Goal: Complete application form

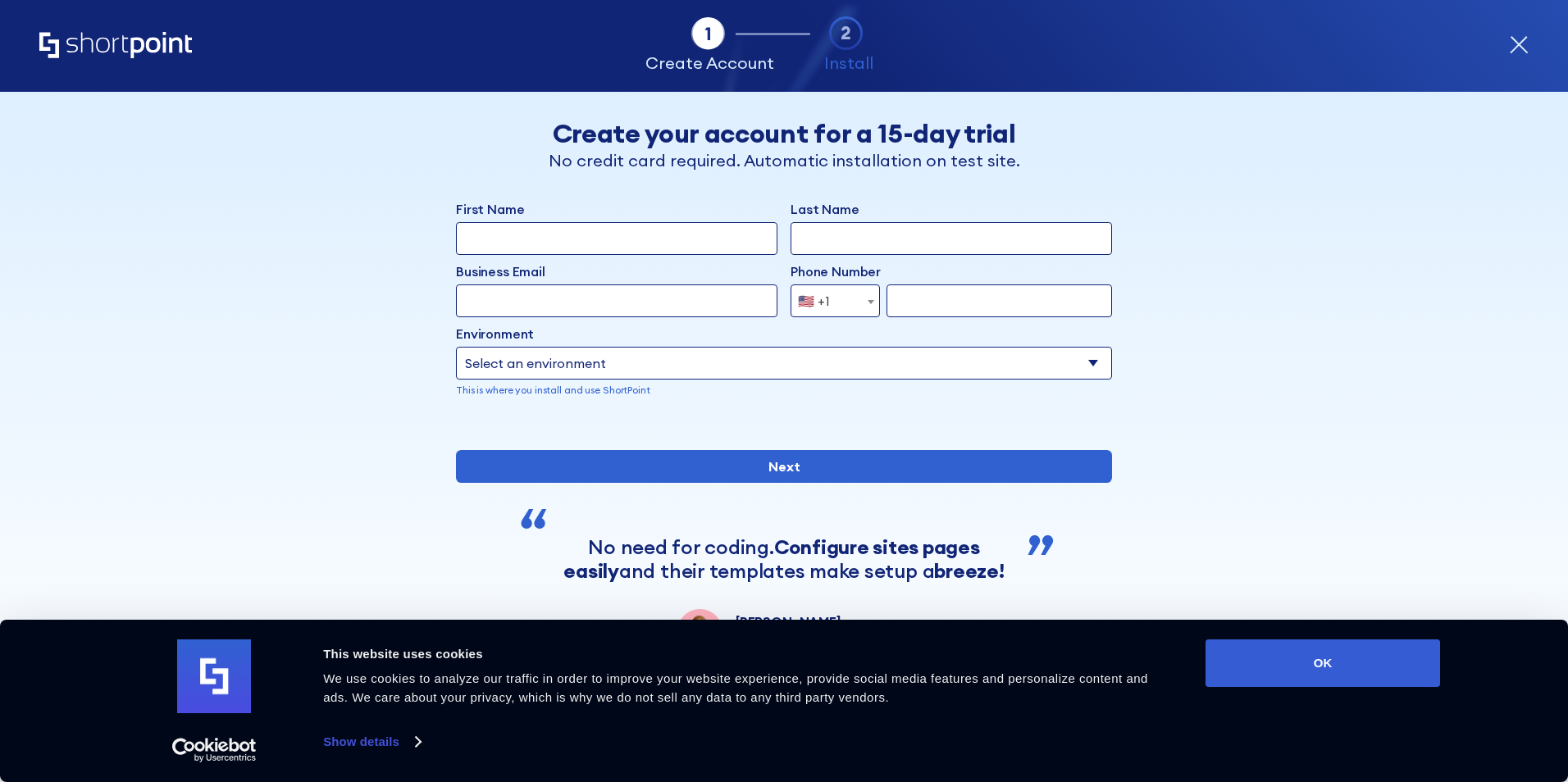
click at [560, 249] on input "First Name" at bounding box center [616, 238] width 321 height 33
type input "amritha"
type input "[PERSON_NAME]"
type input "[EMAIL_ADDRESS][PERSON_NAME][DOMAIN_NAME]"
click at [1081, 357] on select "Select an environment Microsoft 365 SharePoint Online SharePoint 2019 (On-Premi…" at bounding box center [784, 363] width 656 height 33
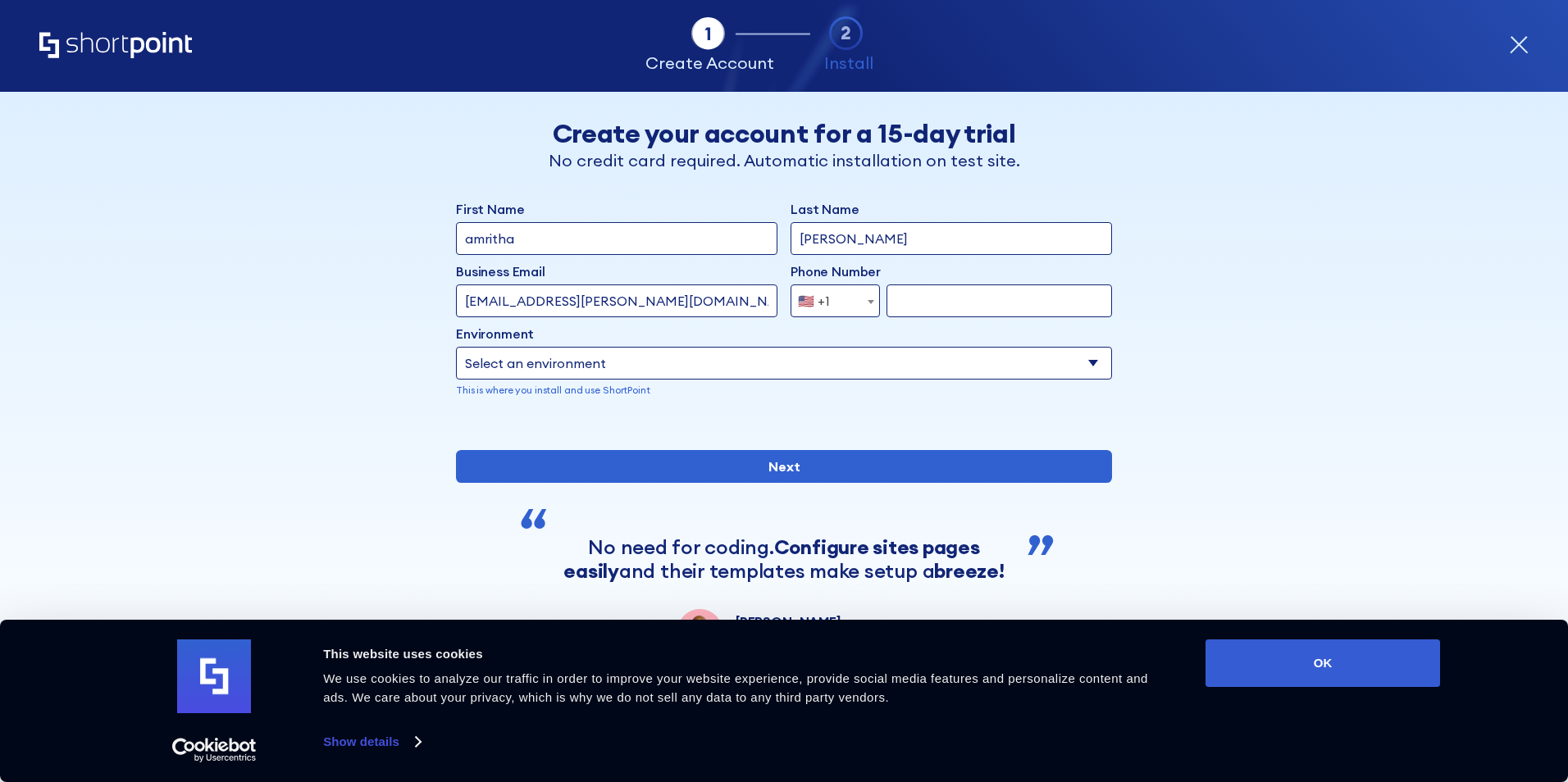
select select "Microsoft 365"
click at [456, 347] on select "Select an environment Microsoft 365 SharePoint Online SharePoint 2019 (On-Premi…" at bounding box center [784, 363] width 656 height 33
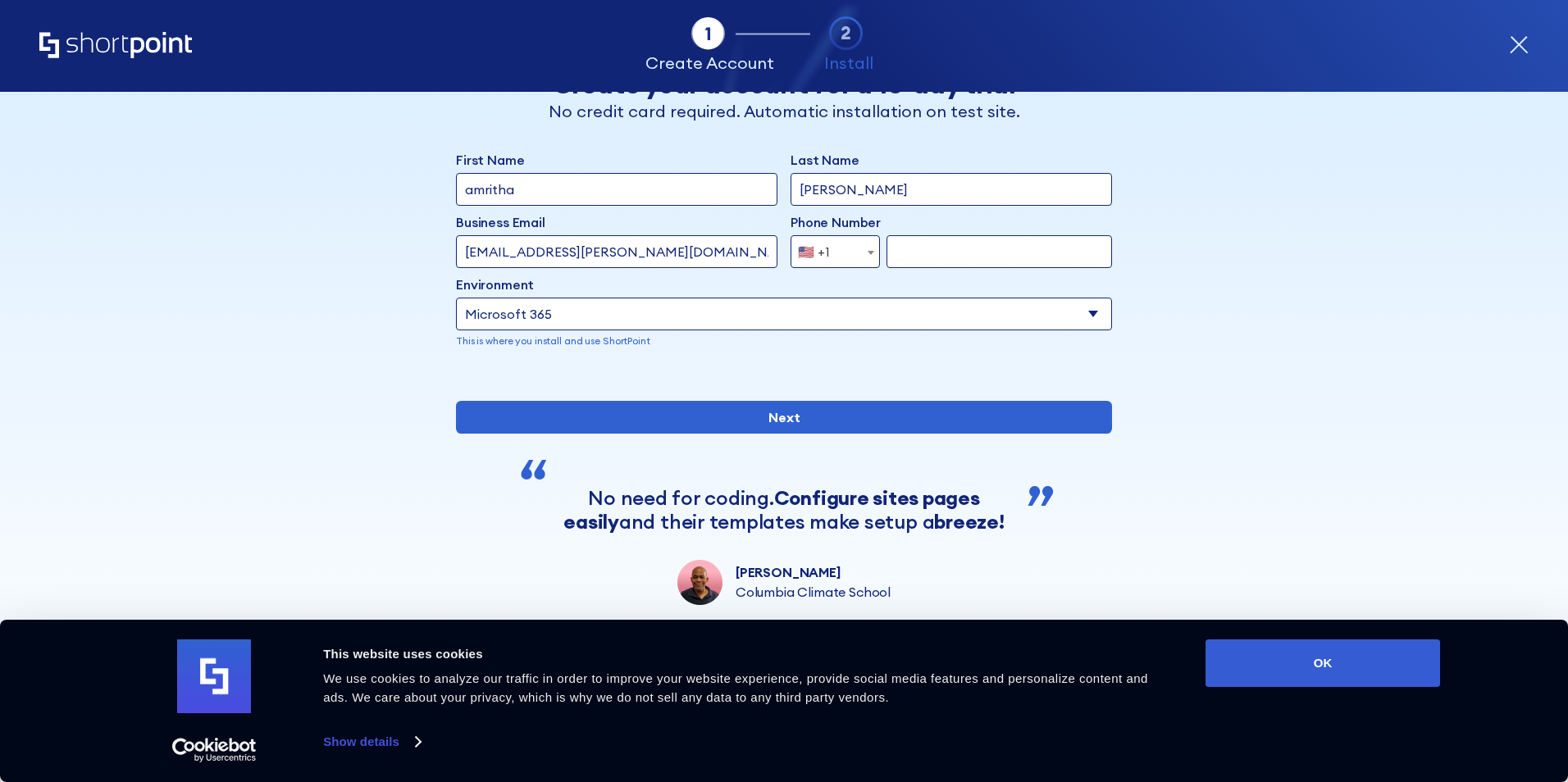
scroll to position [25, 0]
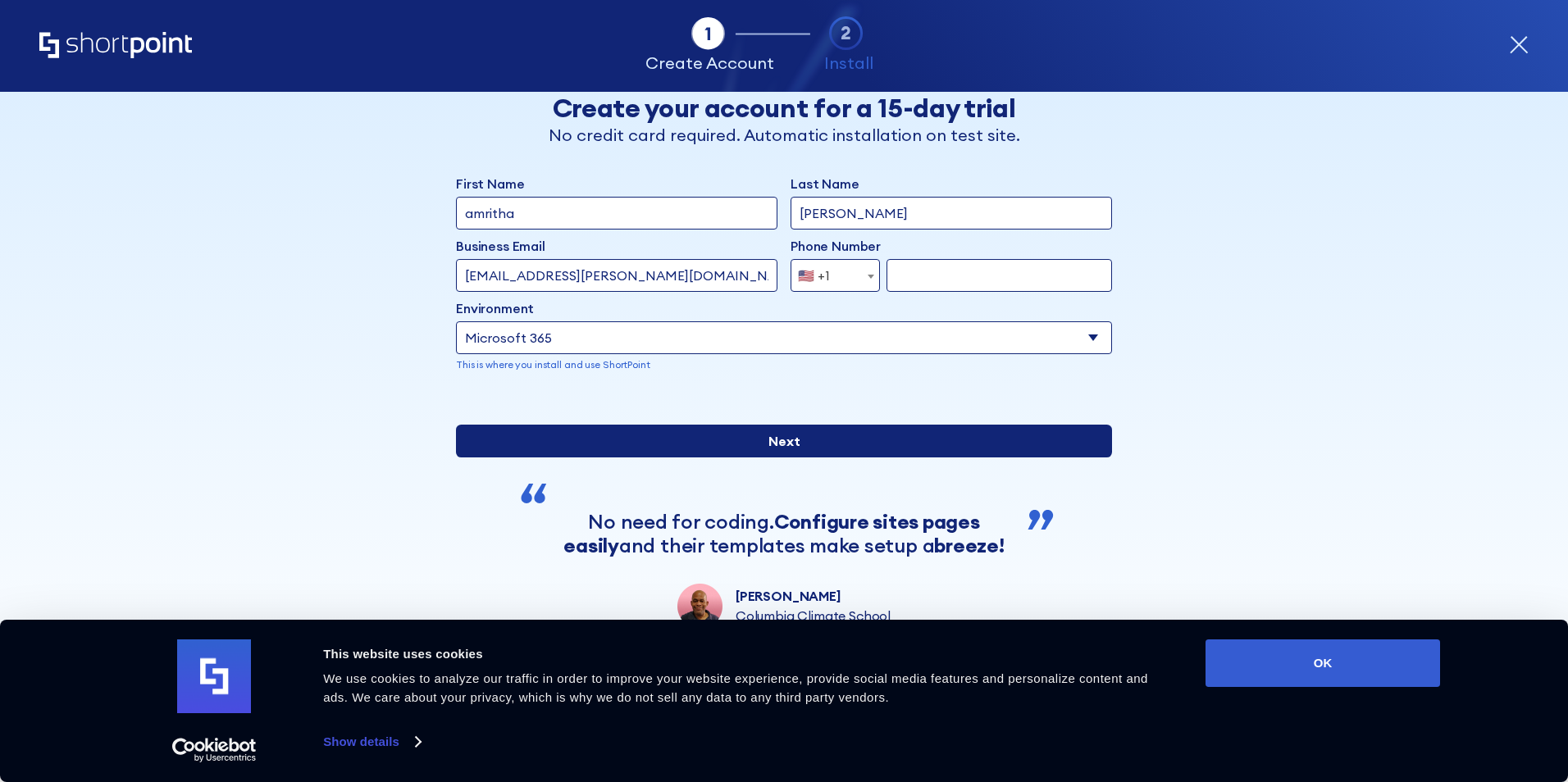
click at [793, 458] on input "Next" at bounding box center [784, 441] width 656 height 33
click at [819, 458] on input "Next" at bounding box center [784, 441] width 656 height 33
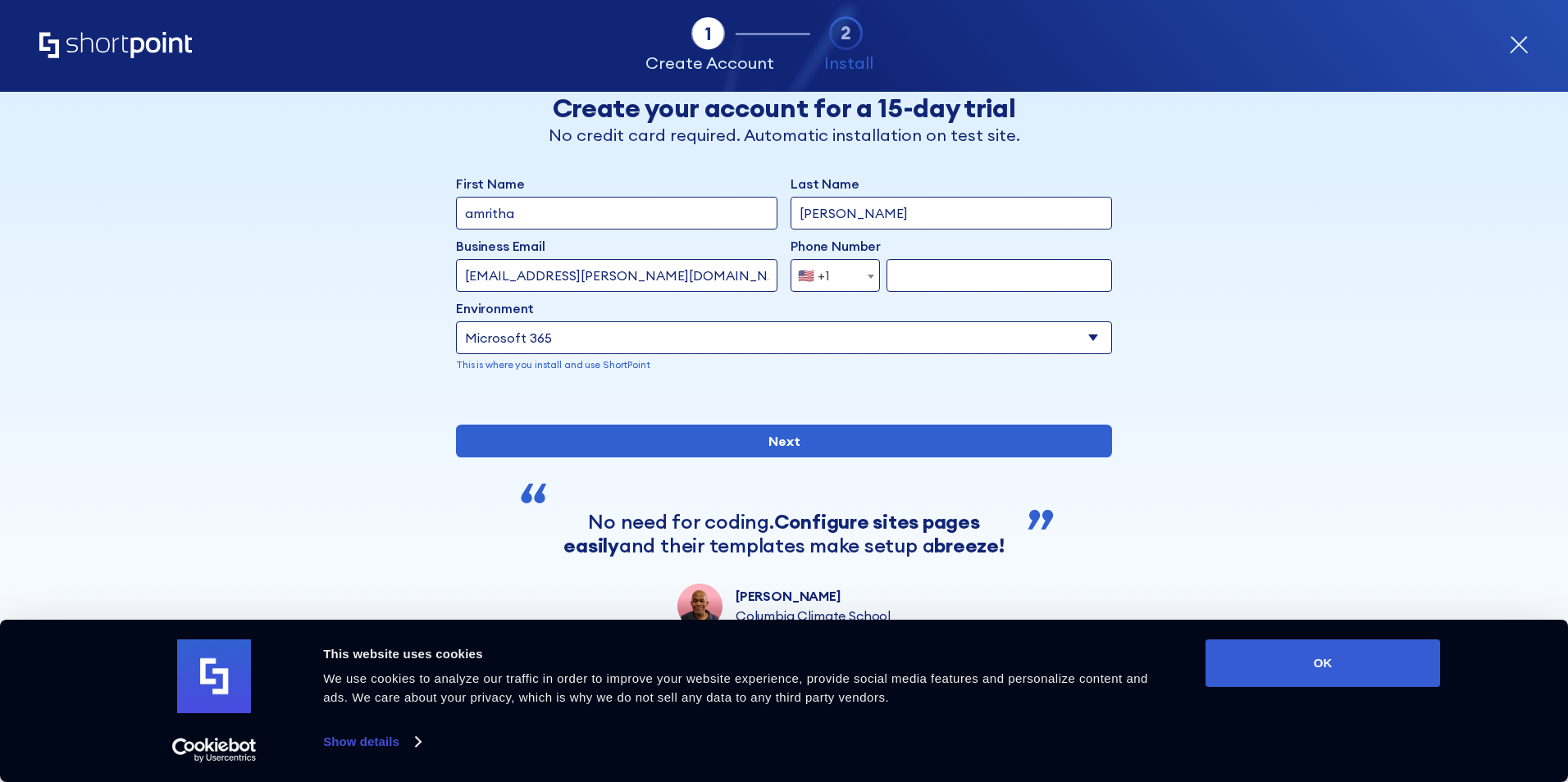
click at [966, 270] on input "form" at bounding box center [999, 275] width 226 height 33
click at [868, 281] on span "form" at bounding box center [870, 276] width 16 height 33
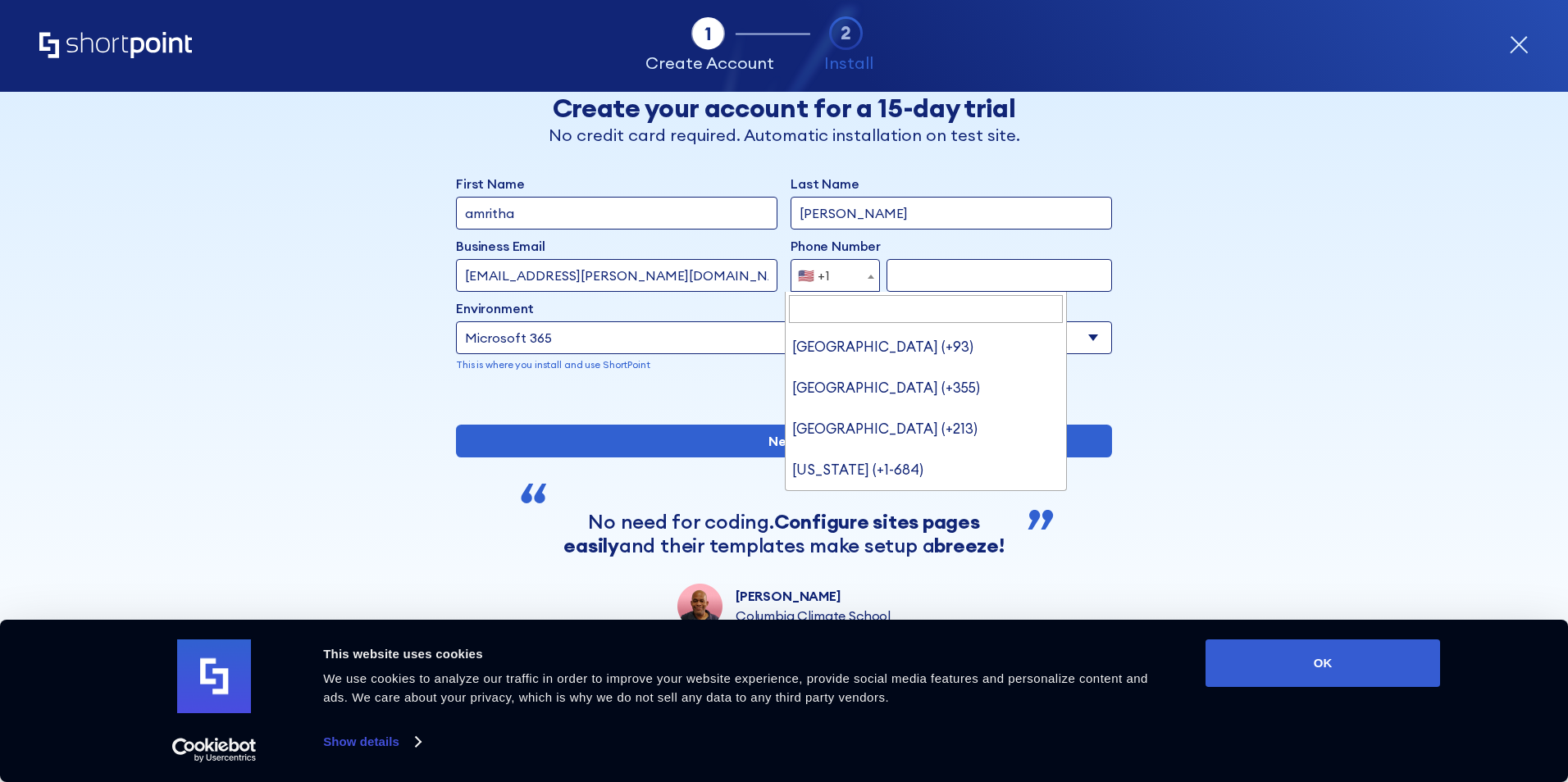
scroll to position [9119, 0]
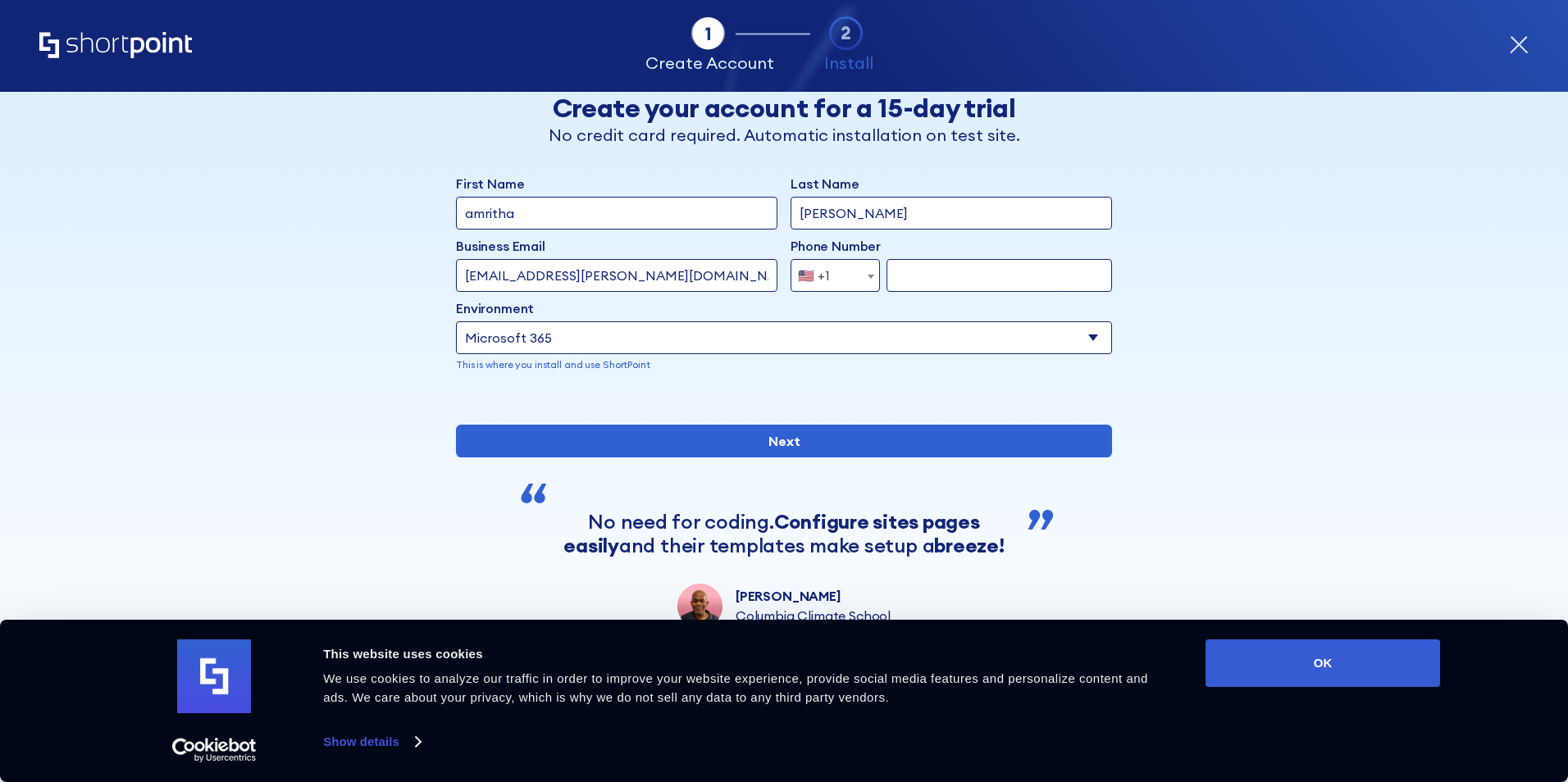
click at [651, 272] on input "[EMAIL_ADDRESS][PERSON_NAME][DOMAIN_NAME]" at bounding box center [616, 275] width 321 height 33
click at [896, 267] on input "form" at bounding box center [999, 275] width 226 height 33
click at [863, 274] on span "form" at bounding box center [870, 276] width 16 height 33
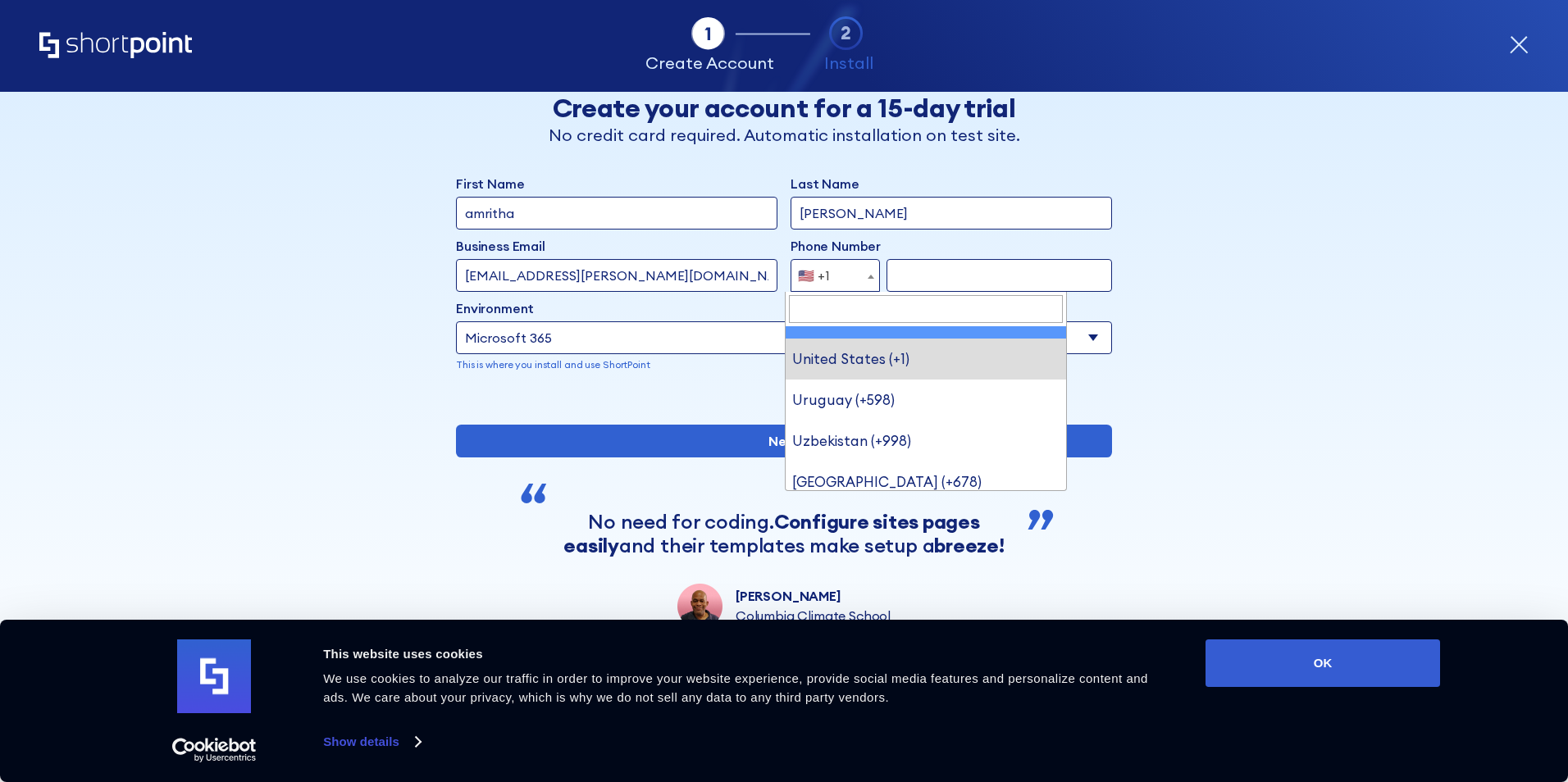
scroll to position [8999, 0]
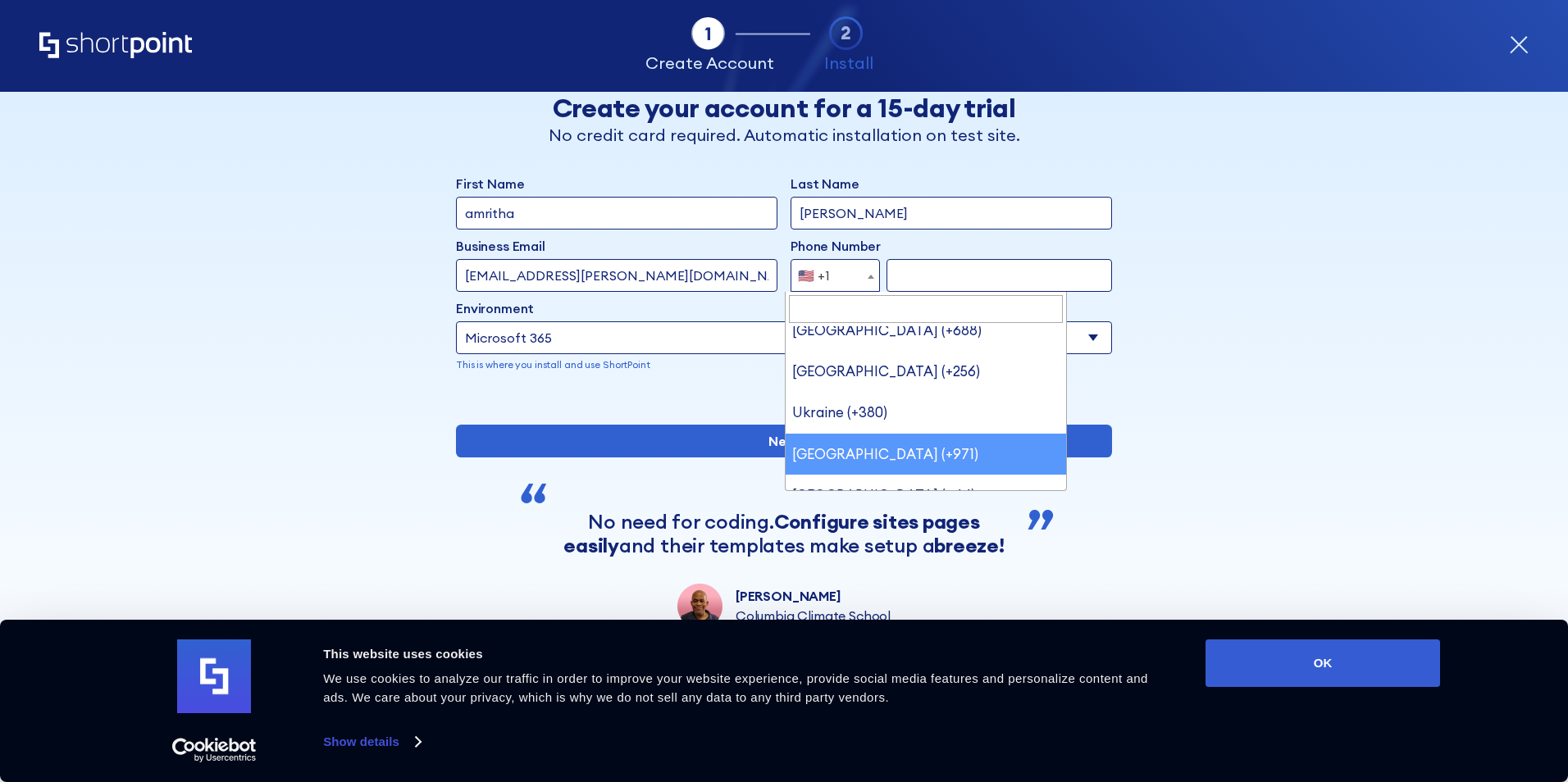
select select "+971"
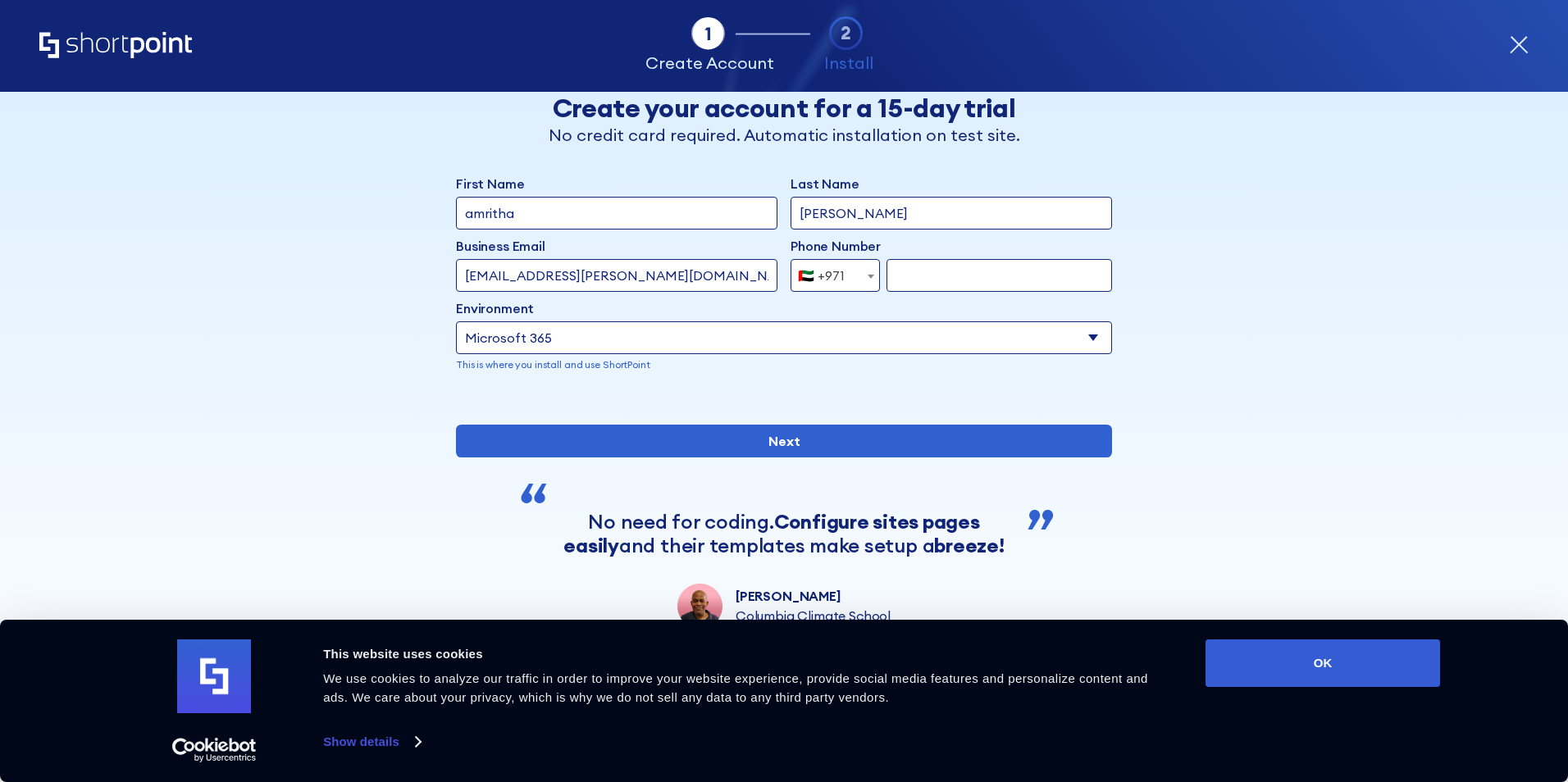
click at [914, 270] on input "form" at bounding box center [999, 275] width 226 height 33
type input "5"
click at [915, 278] on input "form" at bounding box center [999, 275] width 226 height 33
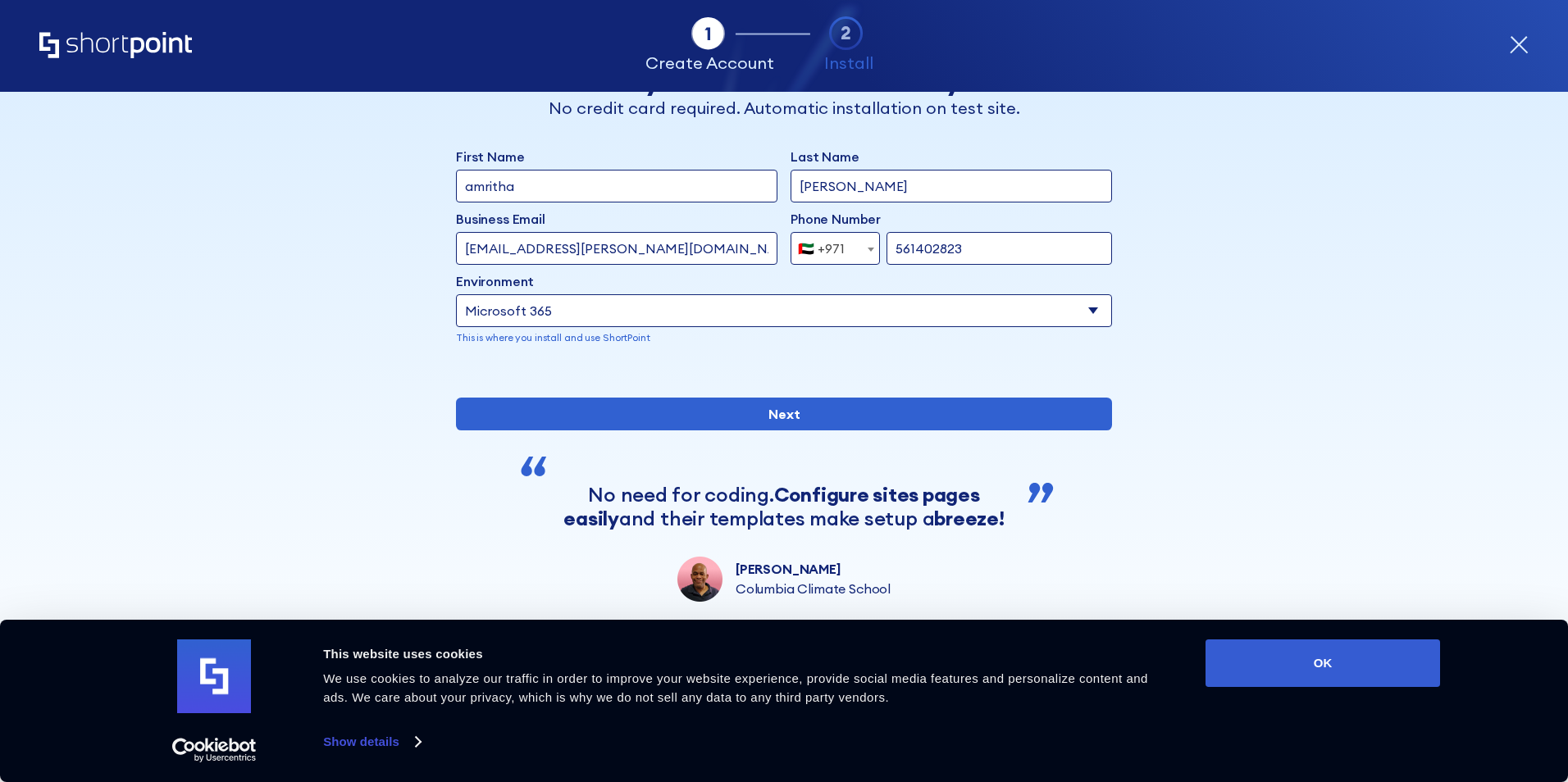
scroll to position [107, 0]
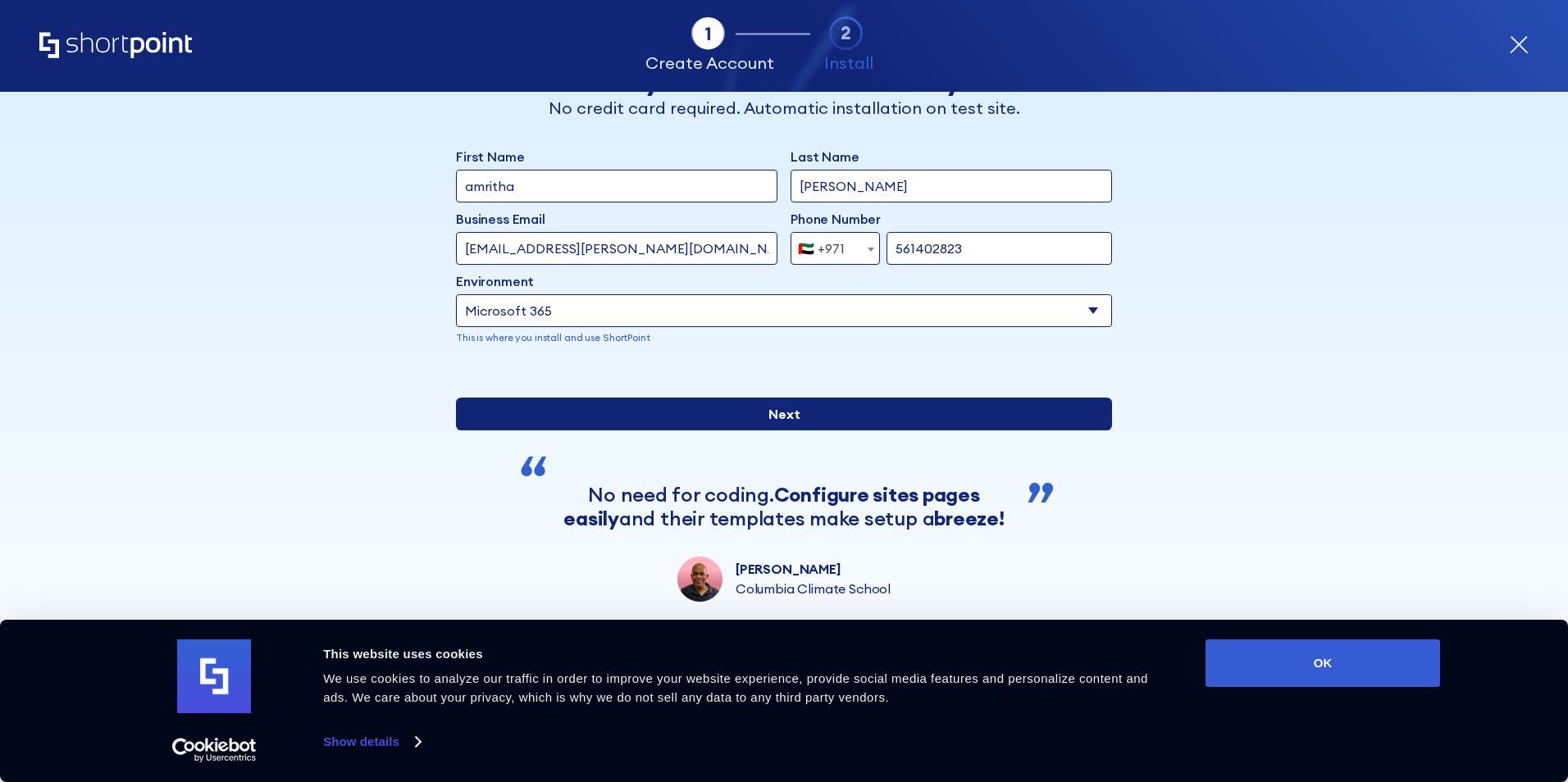
type input "561402823"
click at [768, 414] on input "Next" at bounding box center [784, 414] width 656 height 33
